Goal: Task Accomplishment & Management: Manage account settings

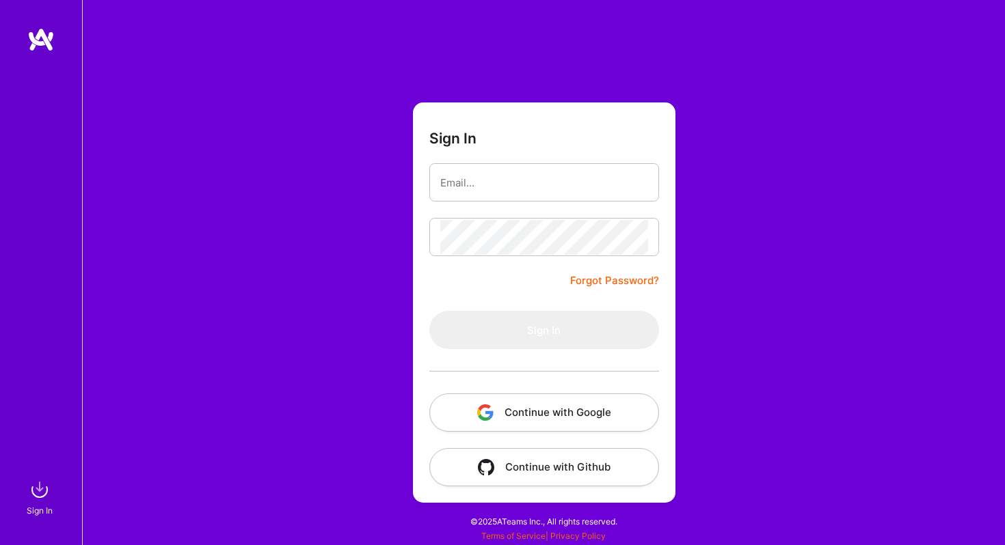
click at [569, 407] on button "Continue with Google" at bounding box center [544, 413] width 230 height 38
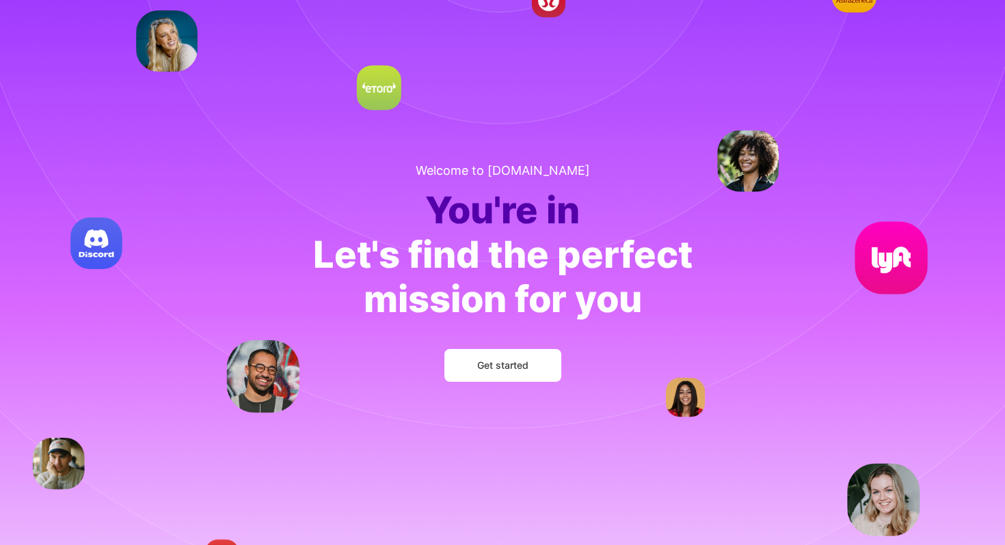
click at [492, 365] on span "Get started" at bounding box center [502, 366] width 51 height 14
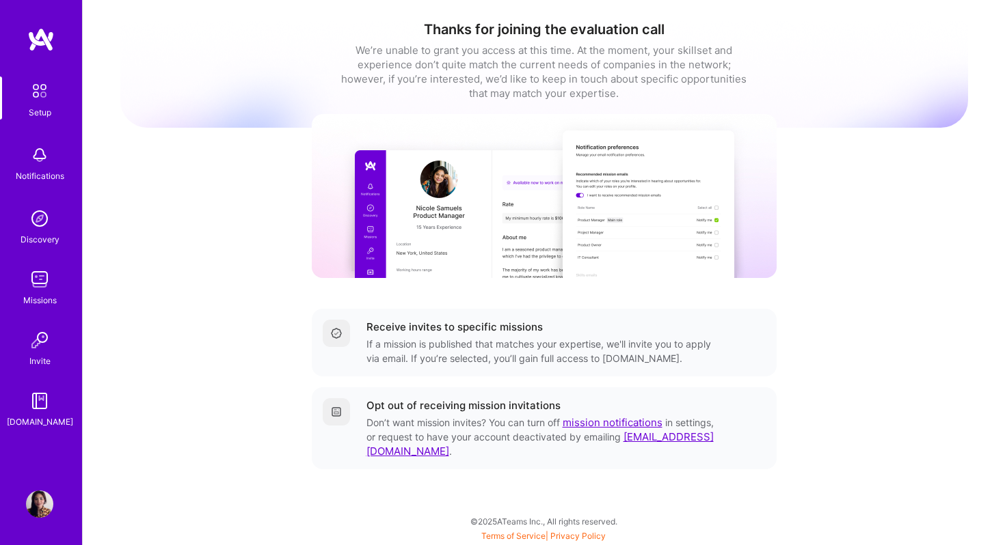
click at [336, 335] on img at bounding box center [336, 333] width 11 height 11
click at [619, 422] on link "mission notifications" at bounding box center [613, 422] width 100 height 13
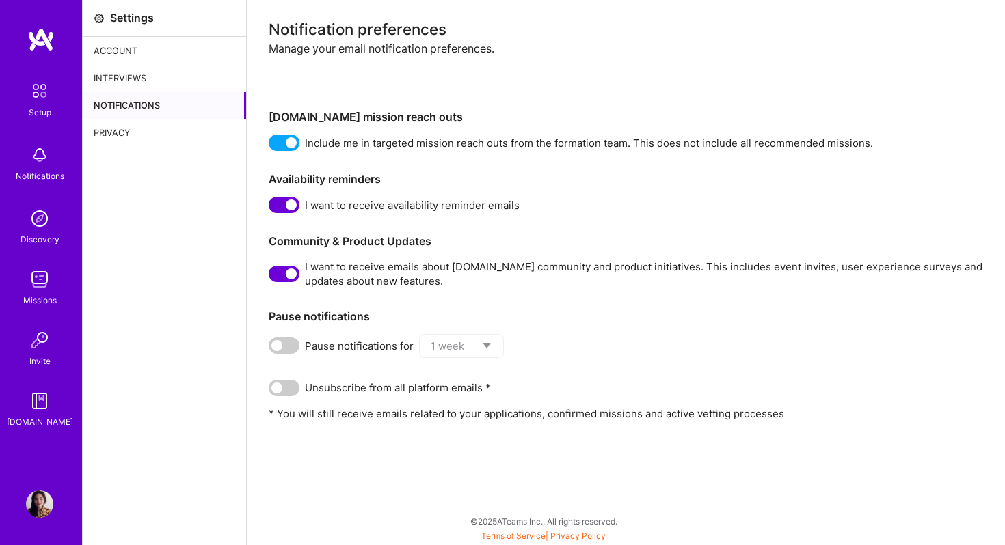
click at [149, 79] on div "Interviews" at bounding box center [164, 77] width 163 height 27
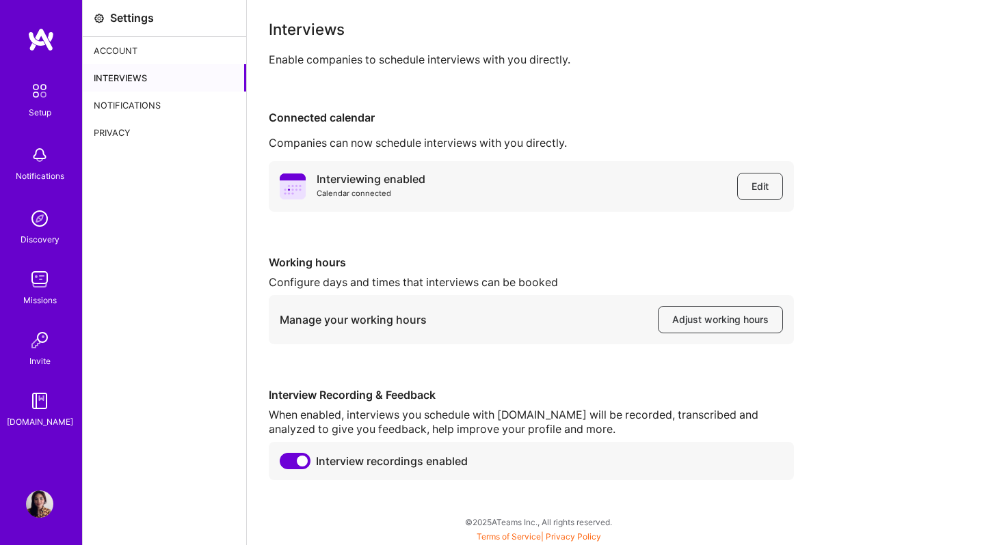
click at [149, 46] on div "Account" at bounding box center [164, 50] width 163 height 27
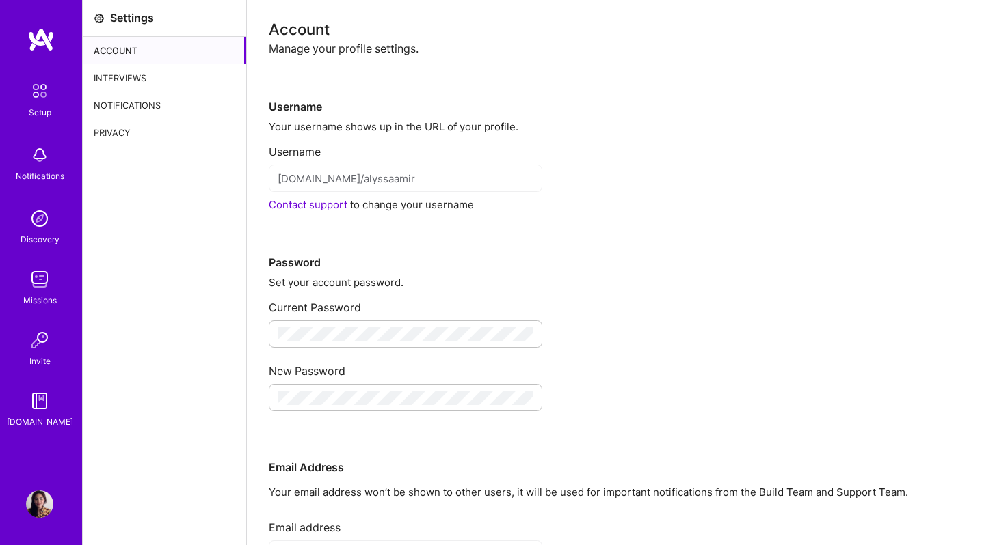
click at [150, 139] on div "Privacy" at bounding box center [164, 132] width 163 height 27
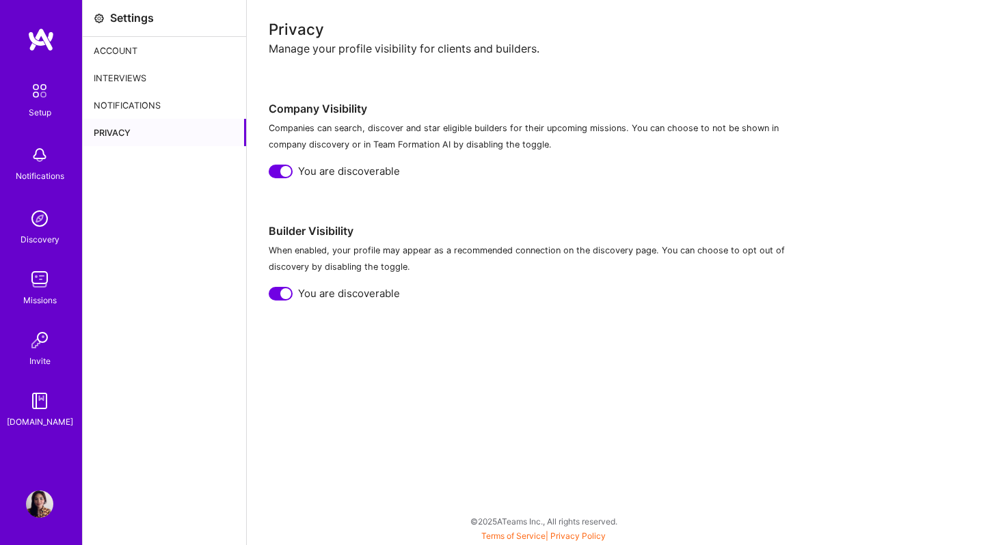
click at [35, 289] on img at bounding box center [39, 279] width 27 height 27
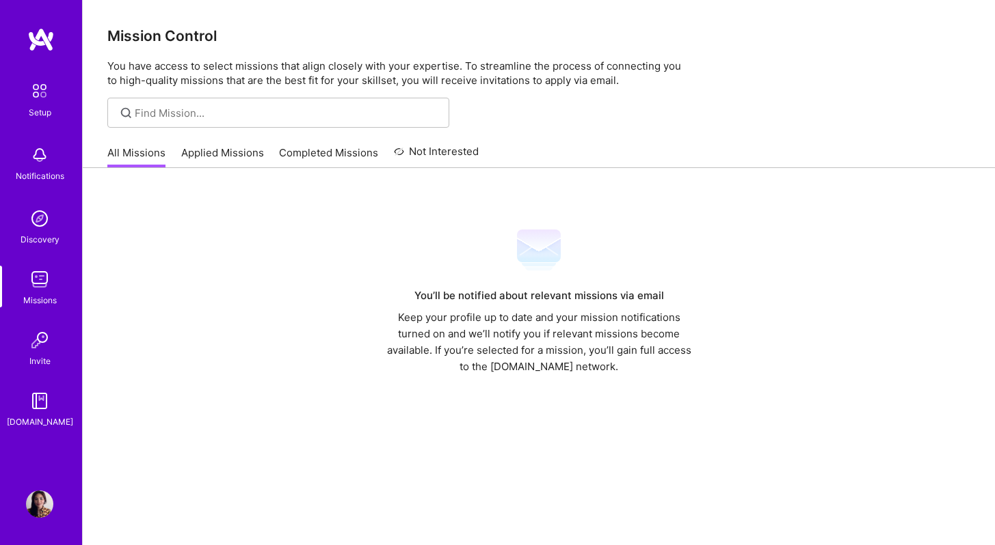
click at [36, 285] on img at bounding box center [39, 279] width 27 height 27
click at [191, 152] on link "Applied Missions" at bounding box center [222, 157] width 83 height 23
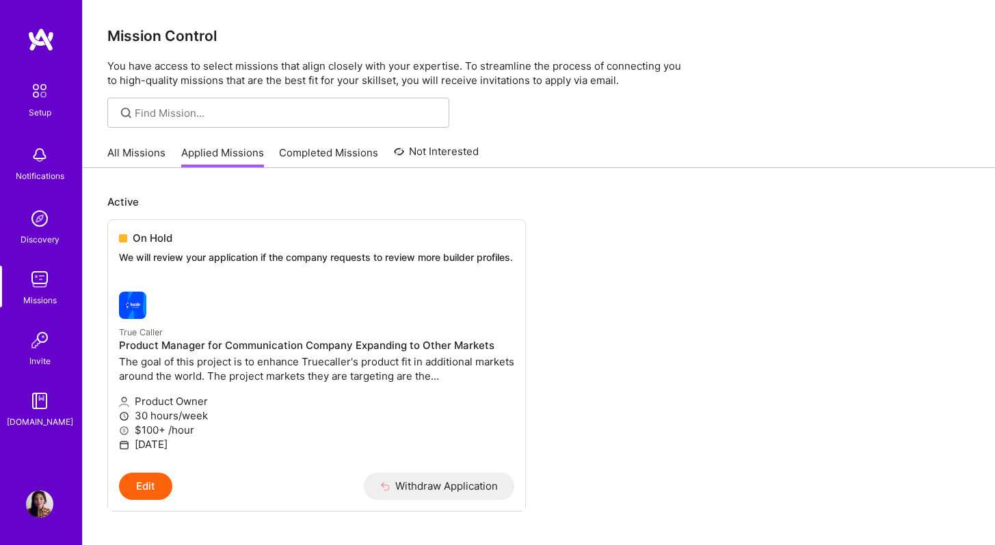
click at [325, 157] on link "Completed Missions" at bounding box center [328, 157] width 99 height 23
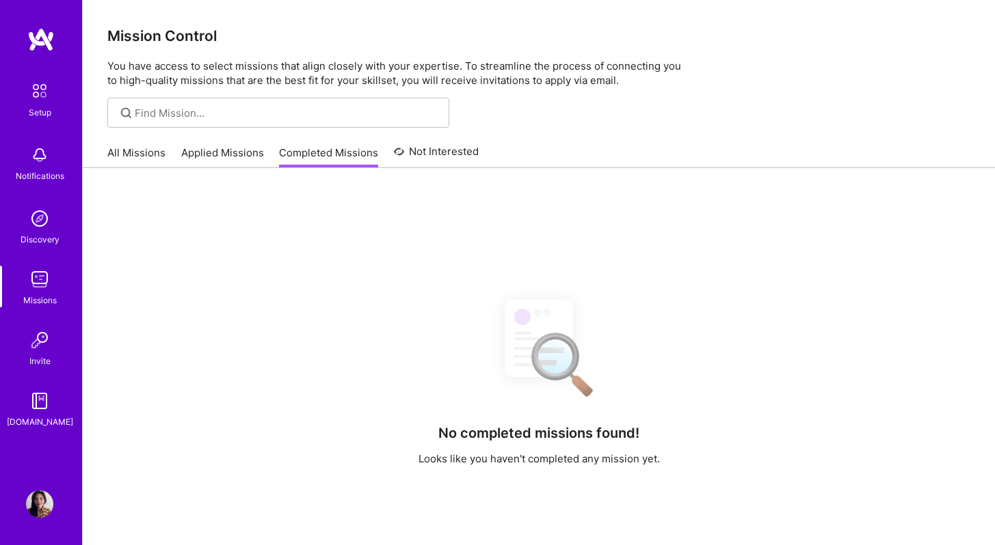
click at [243, 162] on link "Applied Missions" at bounding box center [222, 157] width 83 height 23
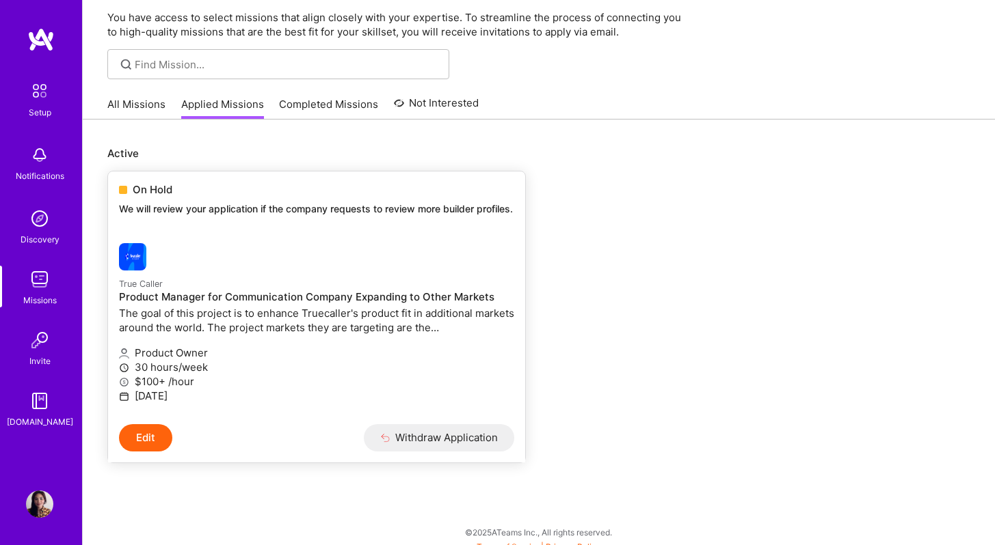
scroll to position [59, 0]
